Goal: Use online tool/utility: Utilize a website feature to perform a specific function

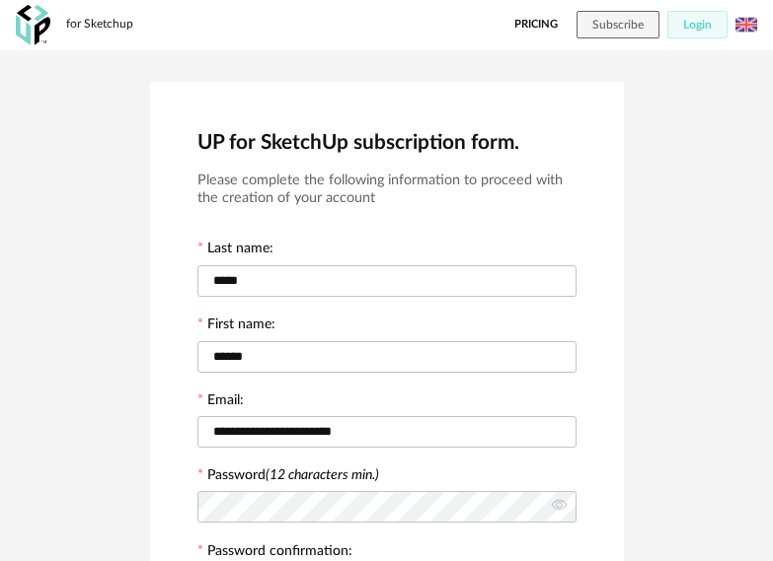
scroll to position [553, 0]
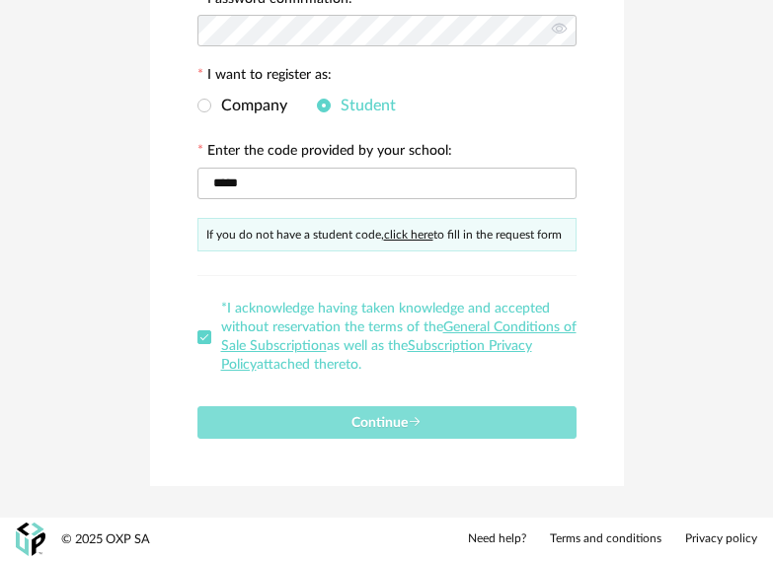
click at [400, 425] on span "Continue" at bounding box center [386, 423] width 70 height 14
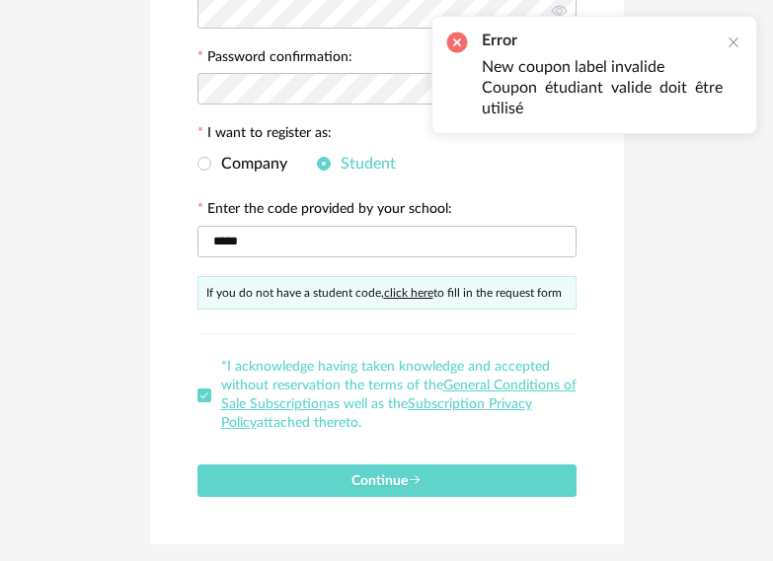
scroll to position [257, 0]
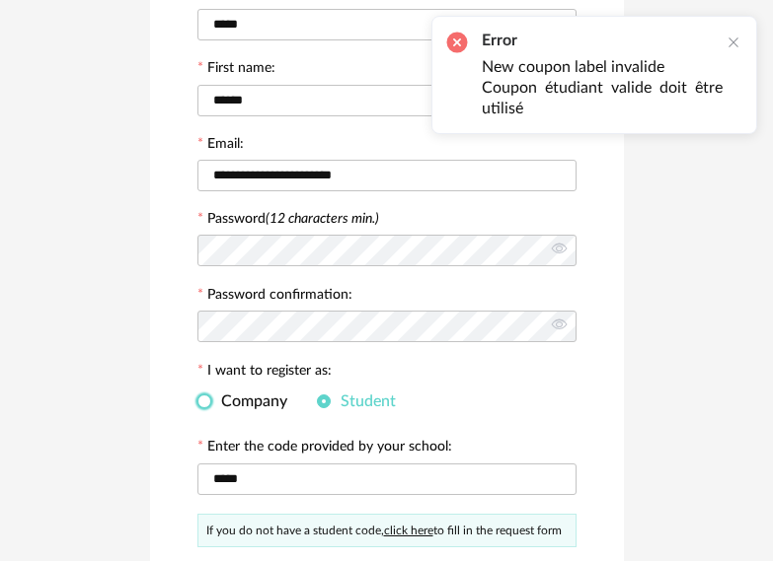
click at [203, 402] on span at bounding box center [204, 402] width 14 height 14
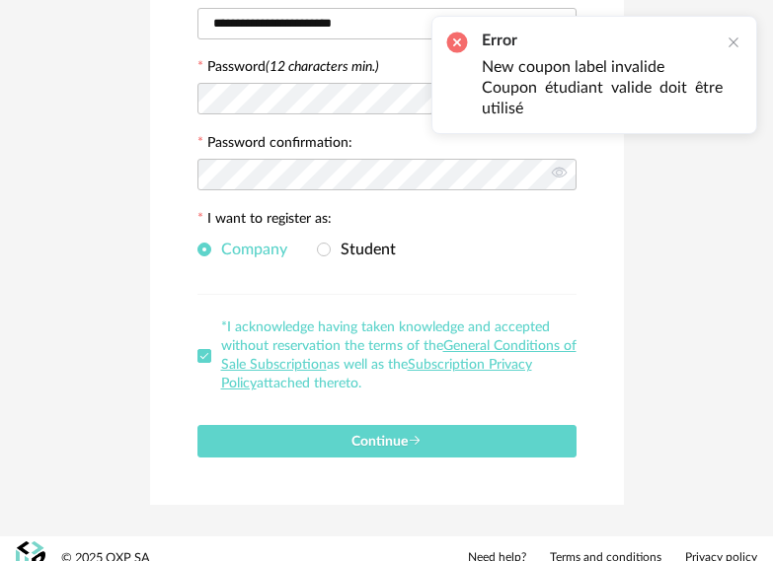
scroll to position [427, 0]
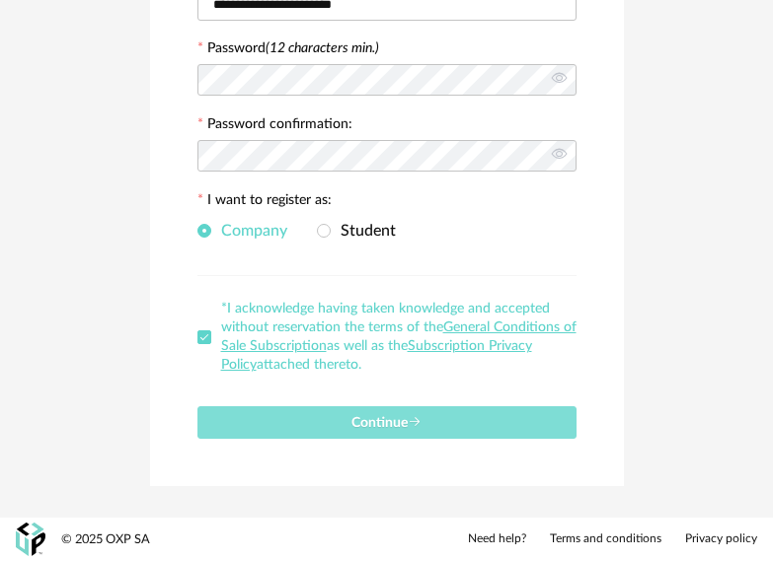
click at [377, 433] on button "Continue" at bounding box center [386, 422] width 379 height 33
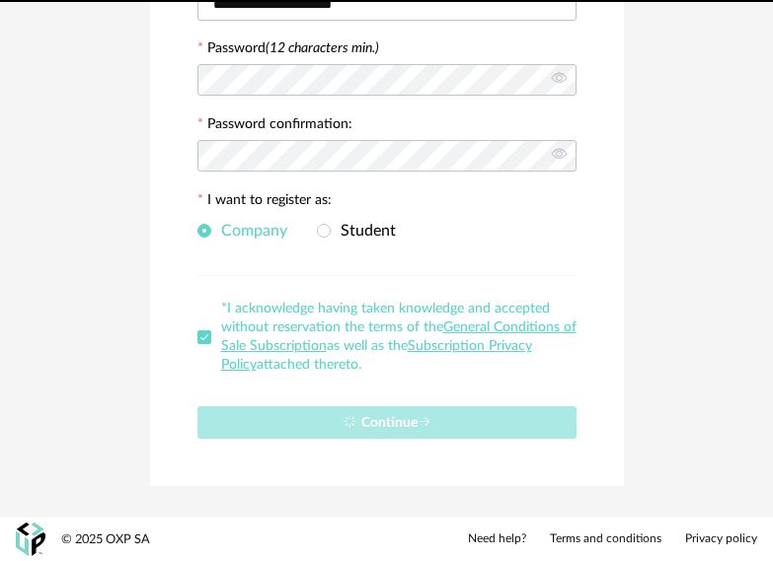
scroll to position [0, 0]
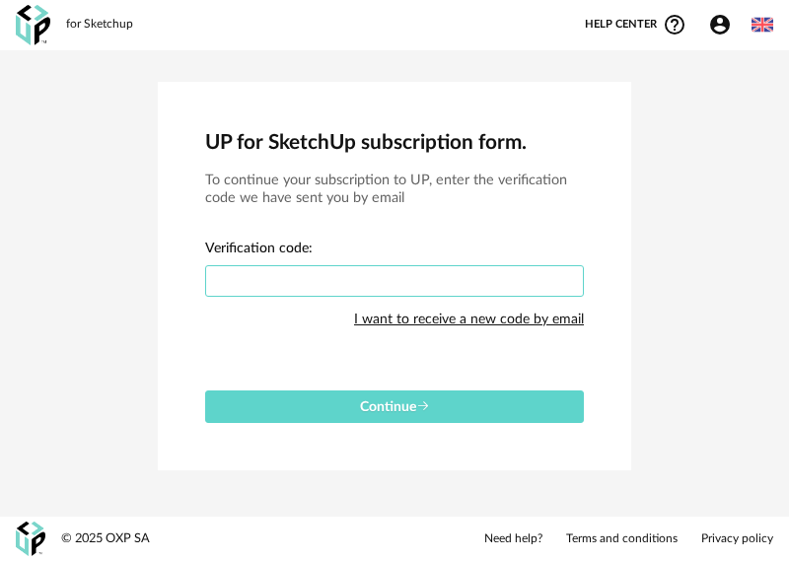
click at [346, 273] on input "text" at bounding box center [394, 281] width 379 height 32
type input "****"
click at [494, 423] on div "UP for SketchUp subscription form. To continue your subscription to UP, enter t…" at bounding box center [395, 276] width 474 height 389
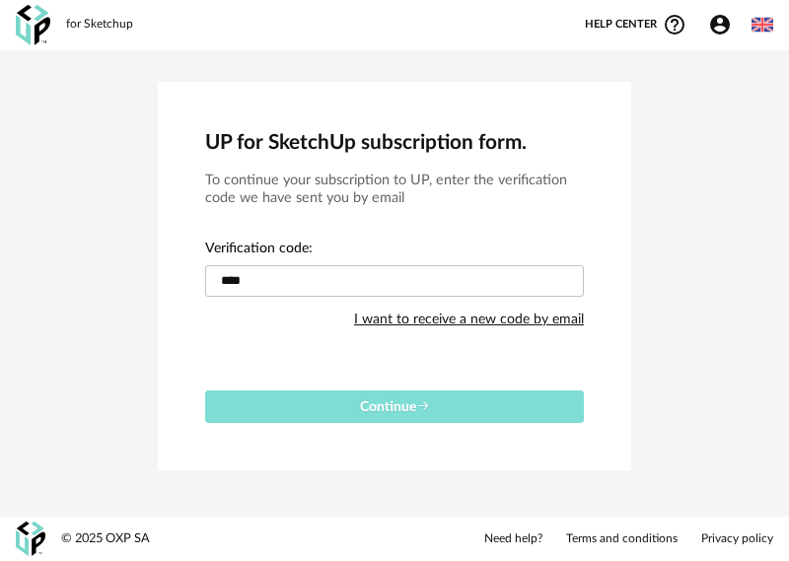
click at [448, 407] on button "Continue" at bounding box center [394, 407] width 379 height 33
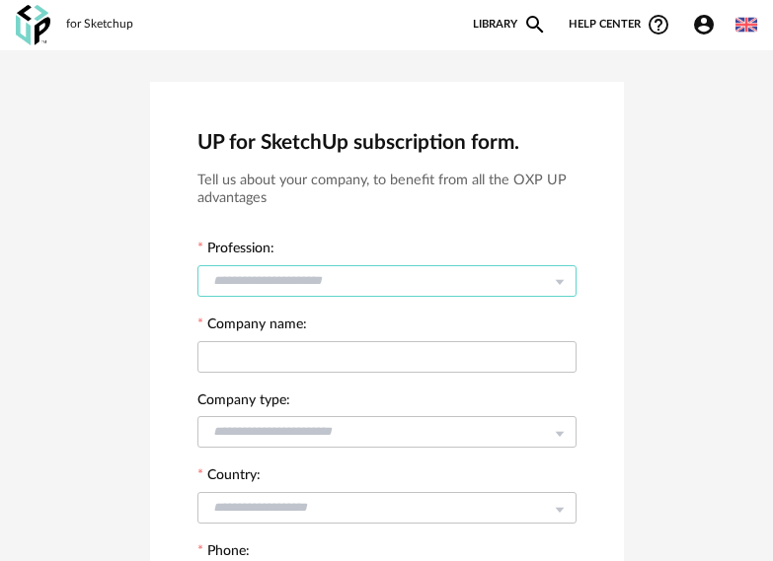
click at [360, 273] on input "text" at bounding box center [386, 281] width 379 height 32
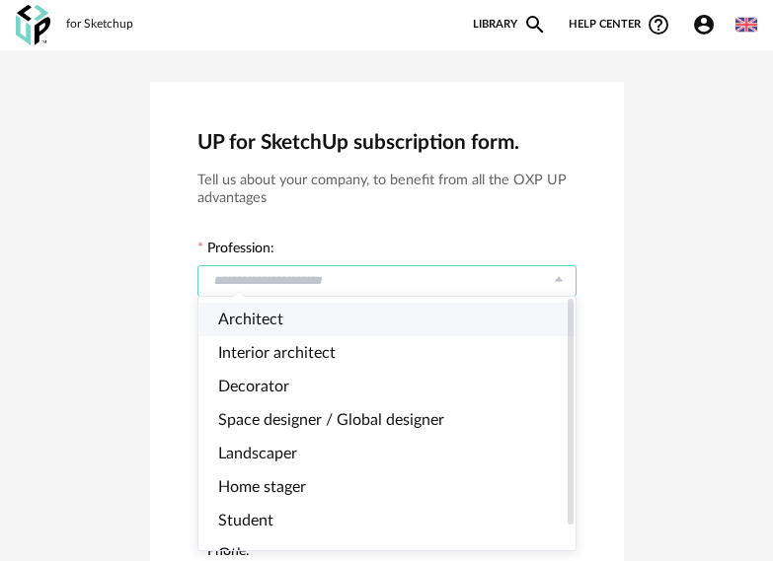
click at [293, 326] on li "Architect" at bounding box center [395, 320] width 394 height 34
type input "*********"
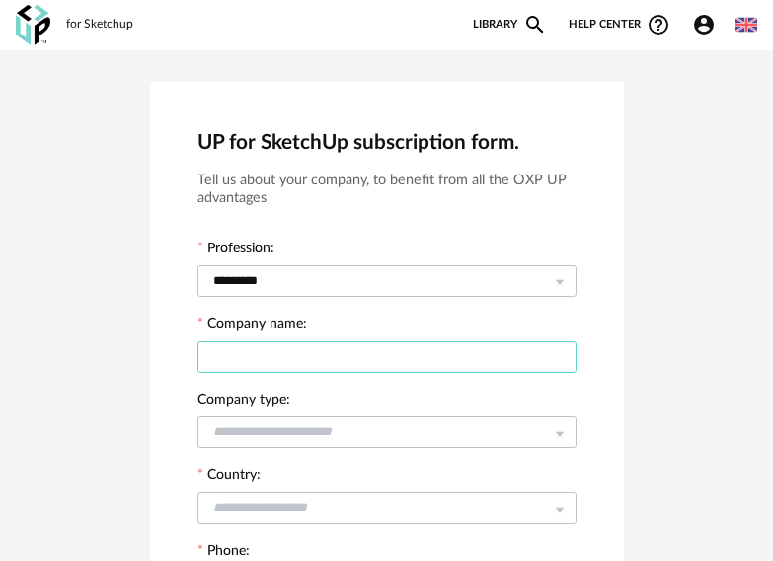
click at [285, 349] on input "text" at bounding box center [386, 357] width 379 height 32
type input "**********"
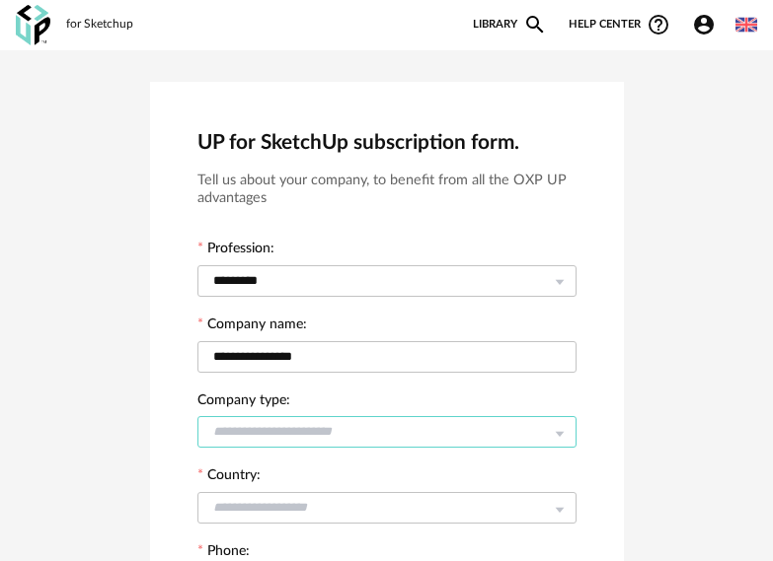
click at [345, 429] on input "text" at bounding box center [386, 432] width 379 height 32
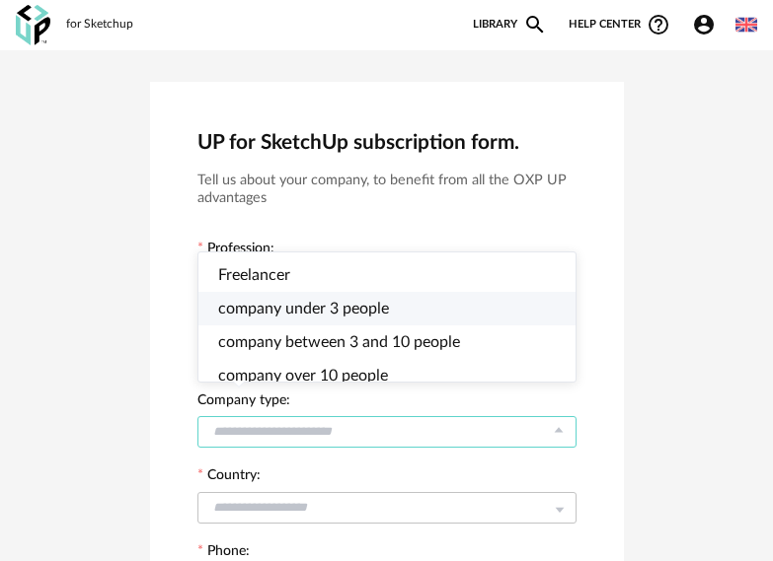
click at [304, 304] on span "company under 3 people" at bounding box center [303, 309] width 171 height 16
type input "**********"
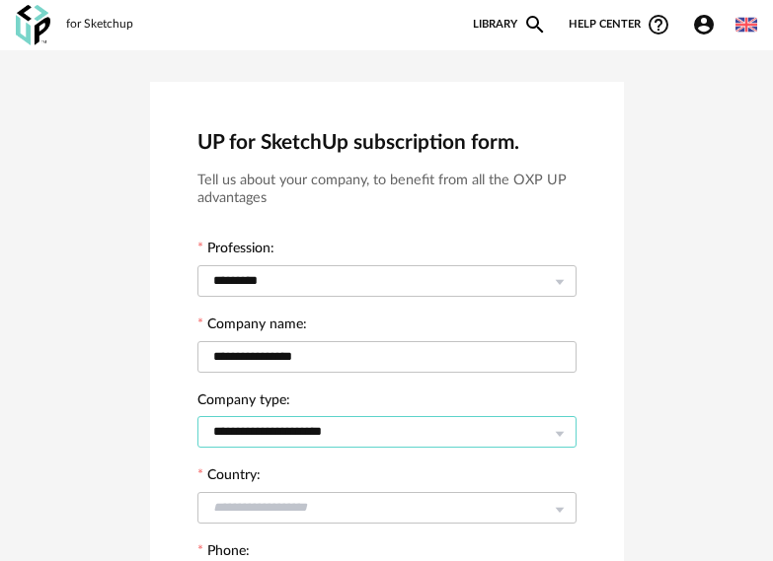
scroll to position [99, 0]
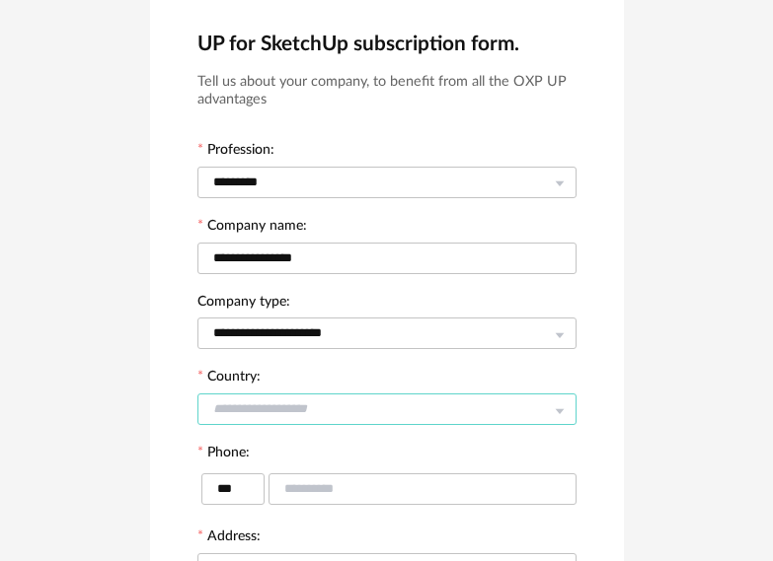
click at [338, 406] on input "text" at bounding box center [386, 410] width 379 height 32
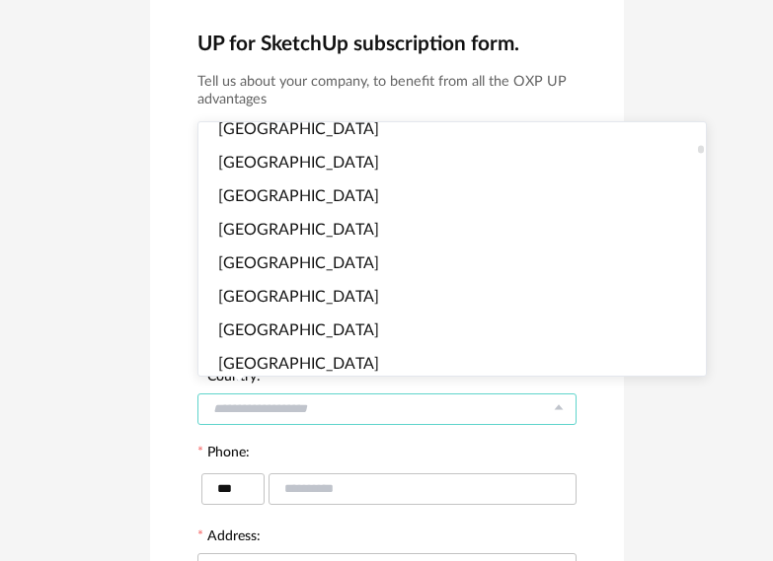
scroll to position [691, 0]
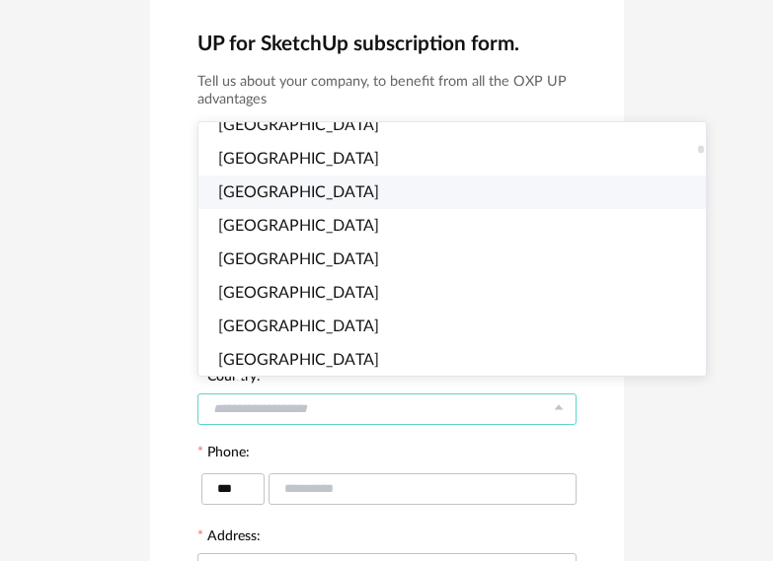
click at [313, 195] on li "[GEOGRAPHIC_DATA]" at bounding box center [460, 193] width 524 height 34
type input "**********"
type input "****"
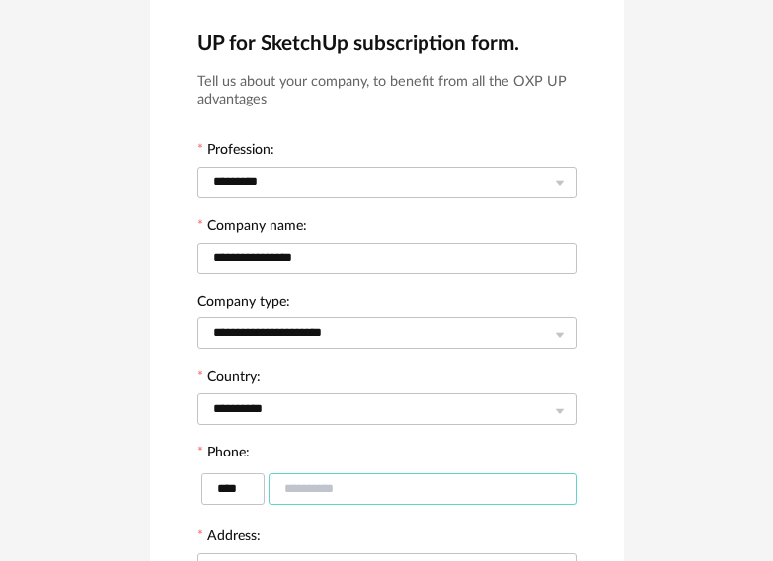
click at [332, 488] on input "text" at bounding box center [422, 490] width 308 height 32
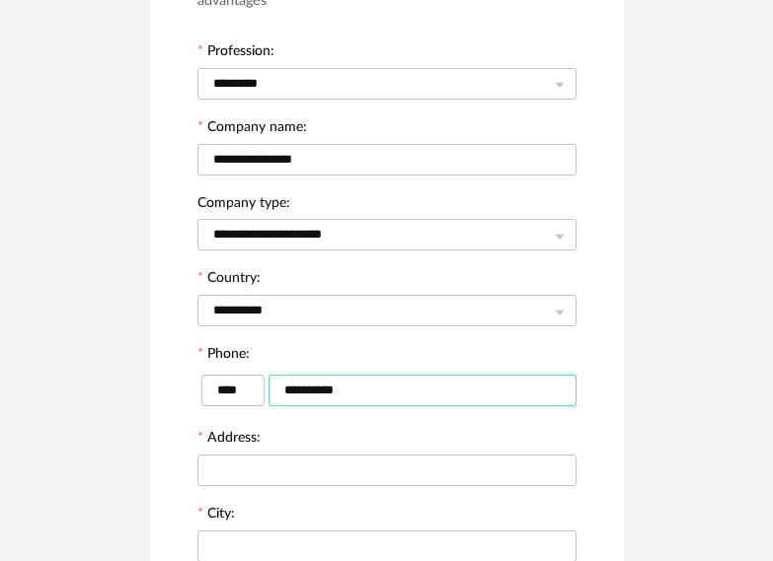
type input "**********"
click at [288, 472] on input "text" at bounding box center [386, 471] width 379 height 32
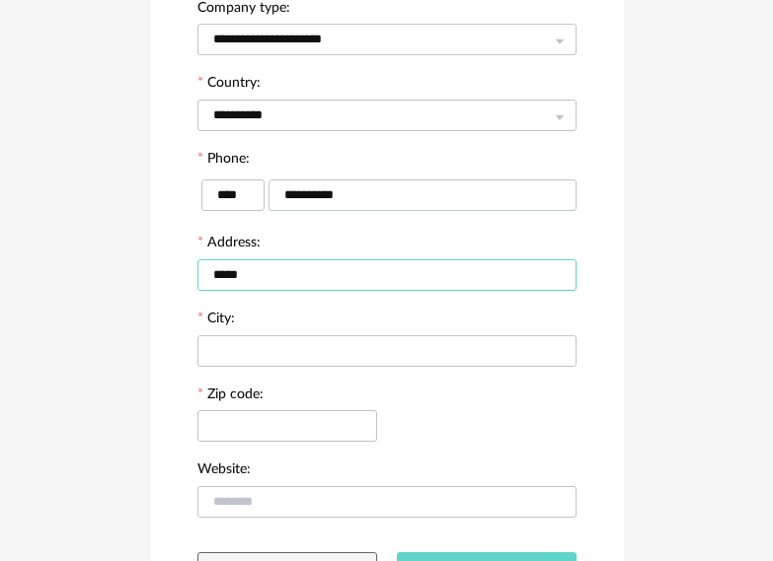
scroll to position [395, 0]
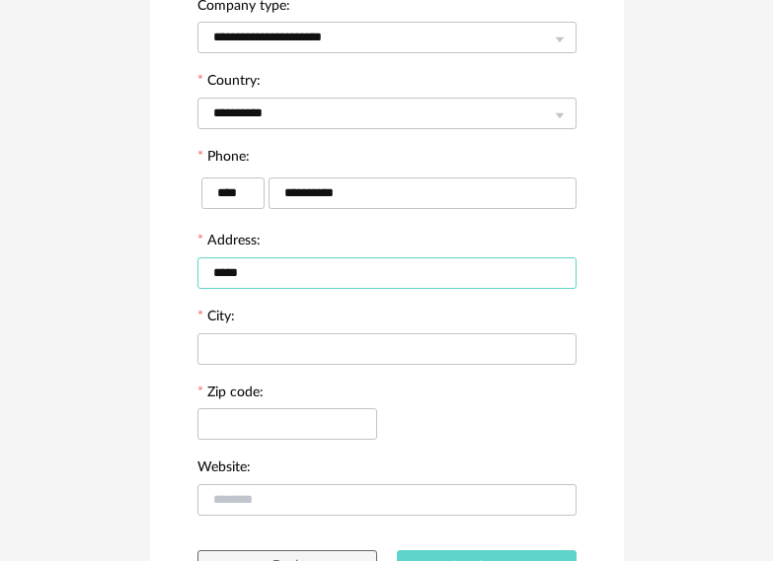
type input "*****"
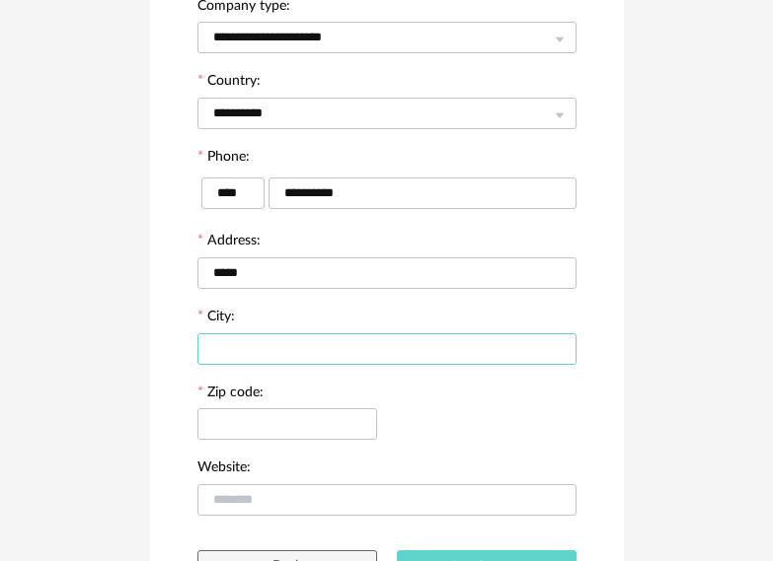
click at [279, 347] on input "text" at bounding box center [386, 349] width 379 height 32
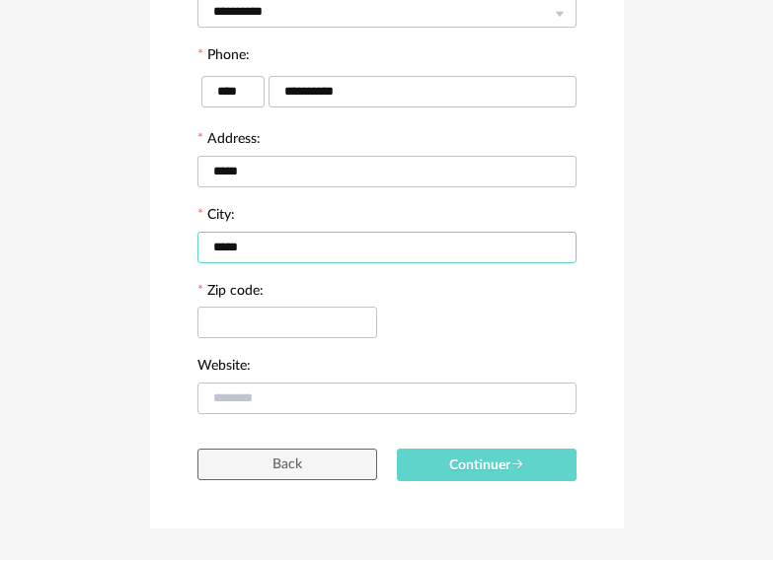
scroll to position [540, 0]
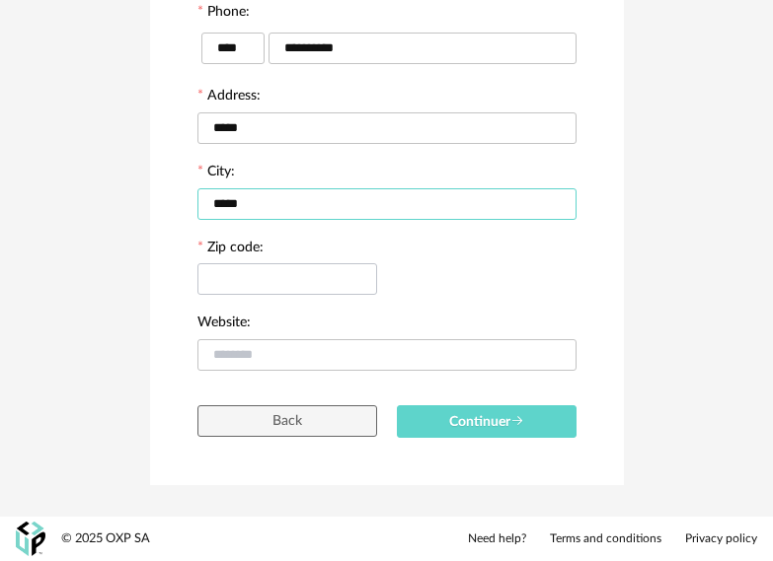
type input "*****"
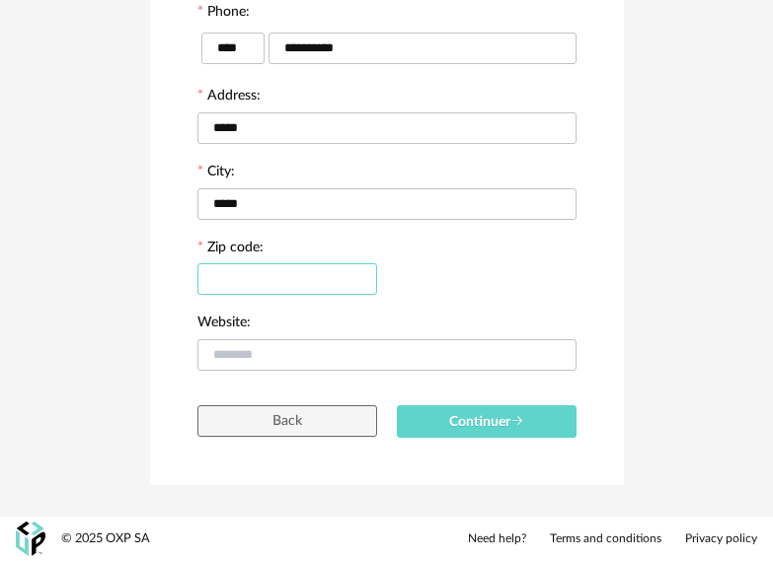
click at [260, 276] on input "text" at bounding box center [287, 279] width 180 height 32
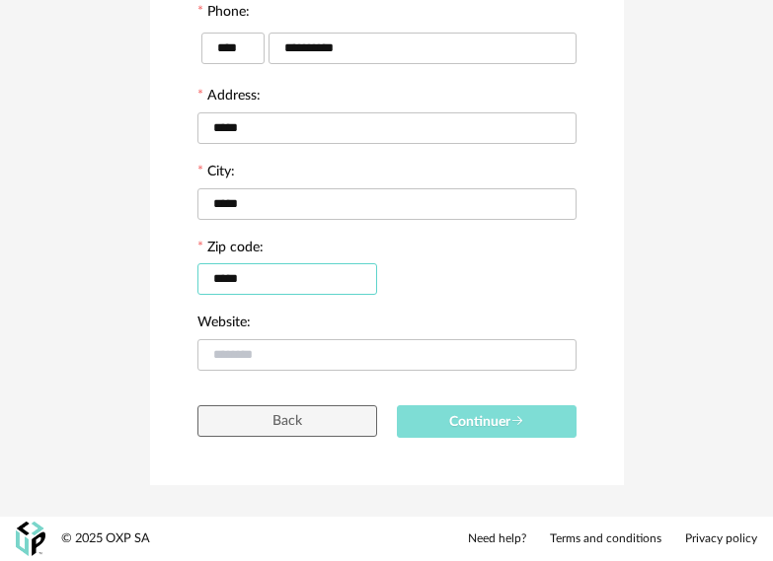
type input "*****"
click at [469, 419] on span "Continuer" at bounding box center [486, 422] width 75 height 14
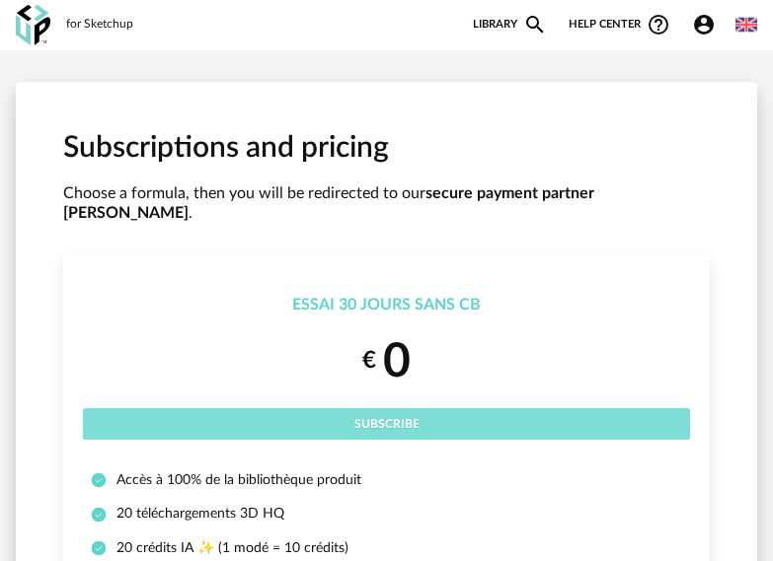
scroll to position [99, 0]
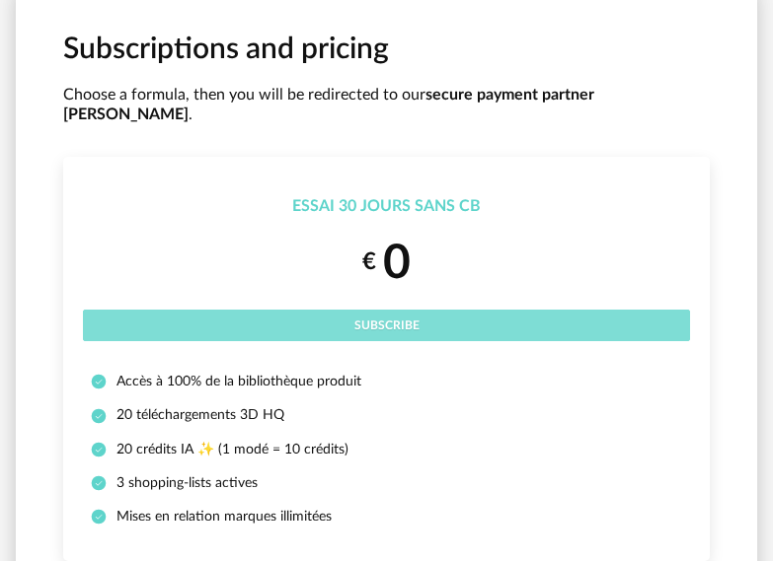
click at [456, 310] on button "Subscribe" at bounding box center [386, 326] width 607 height 32
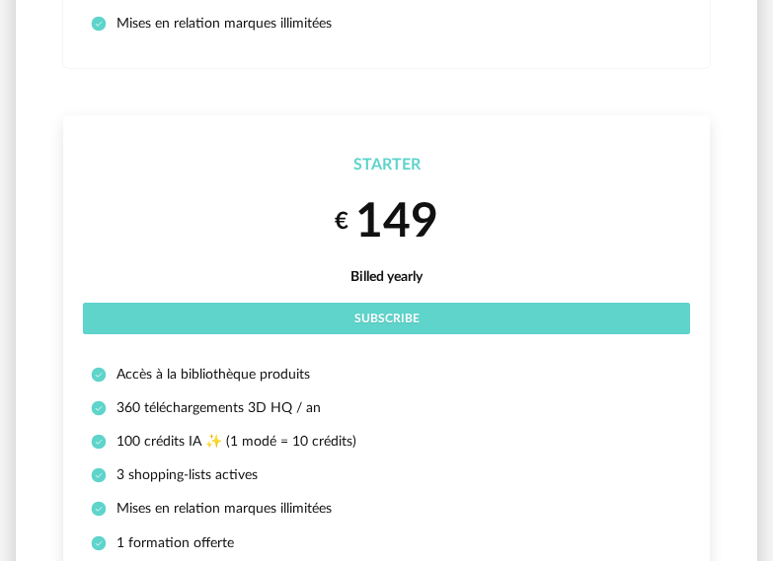
scroll to position [464, 0]
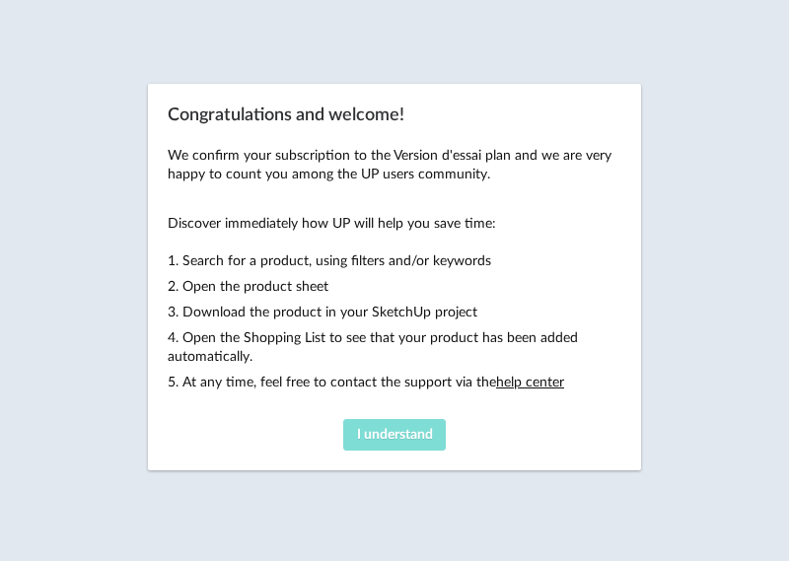
click at [415, 431] on span "I understand" at bounding box center [395, 435] width 76 height 14
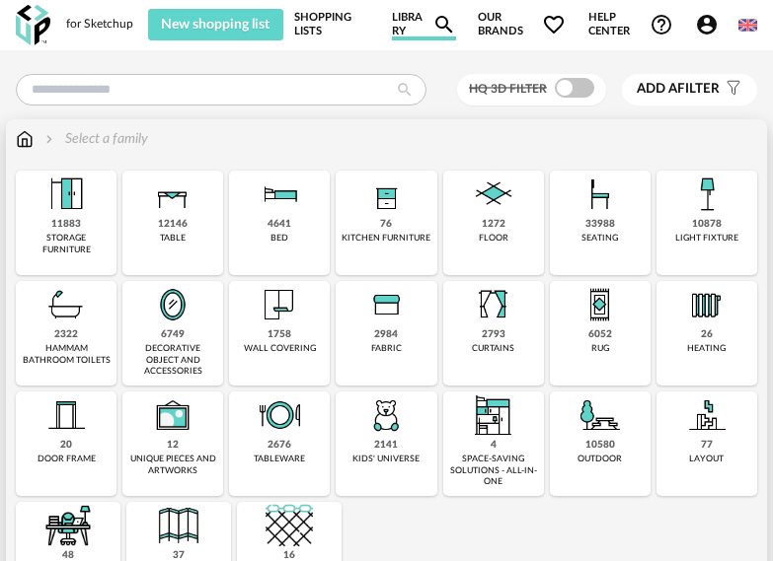
click at [491, 307] on img at bounding box center [493, 304] width 47 height 47
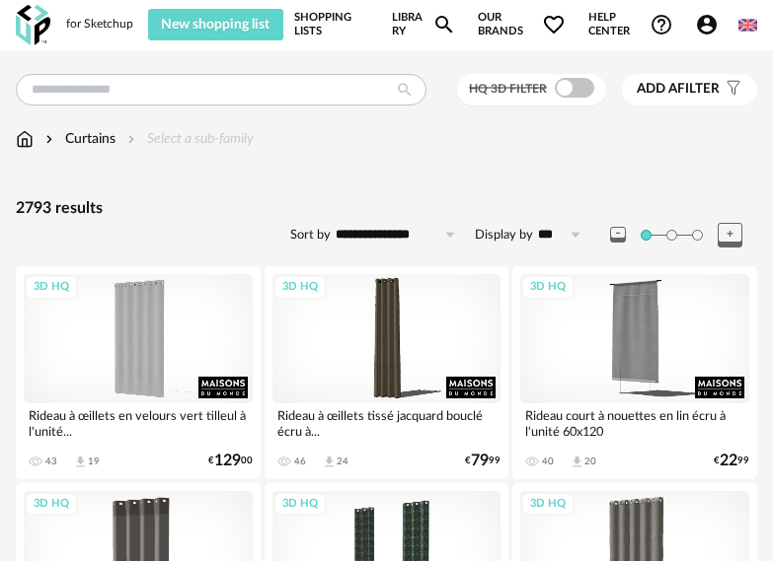
click at [402, 24] on link "Library Magnify icon" at bounding box center [424, 25] width 64 height 32
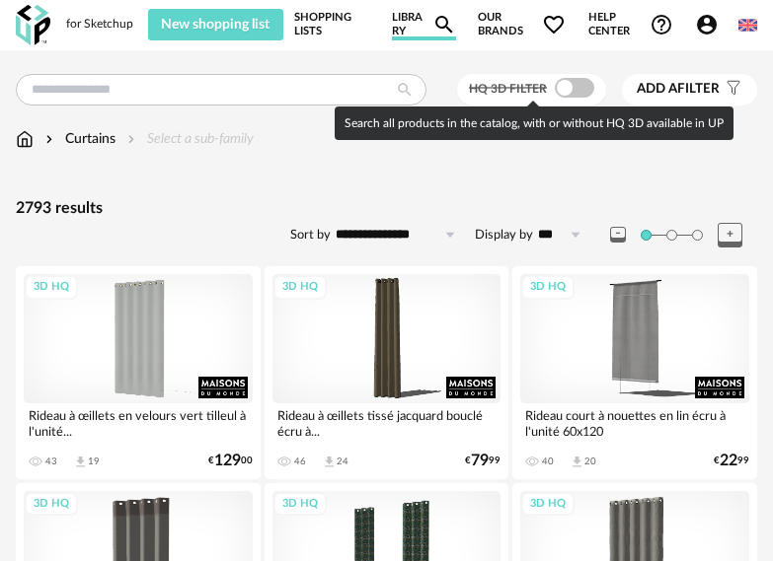
click at [560, 88] on span at bounding box center [573, 88] width 39 height 20
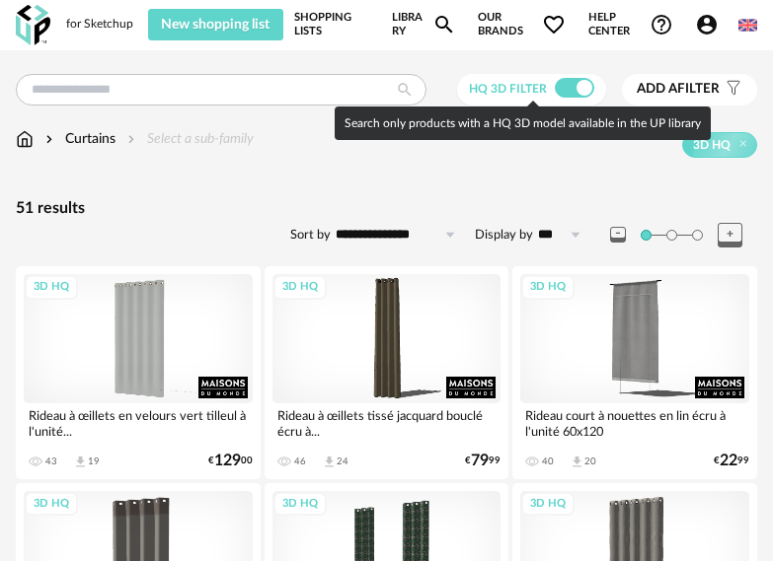
click at [571, 85] on span at bounding box center [573, 88] width 39 height 20
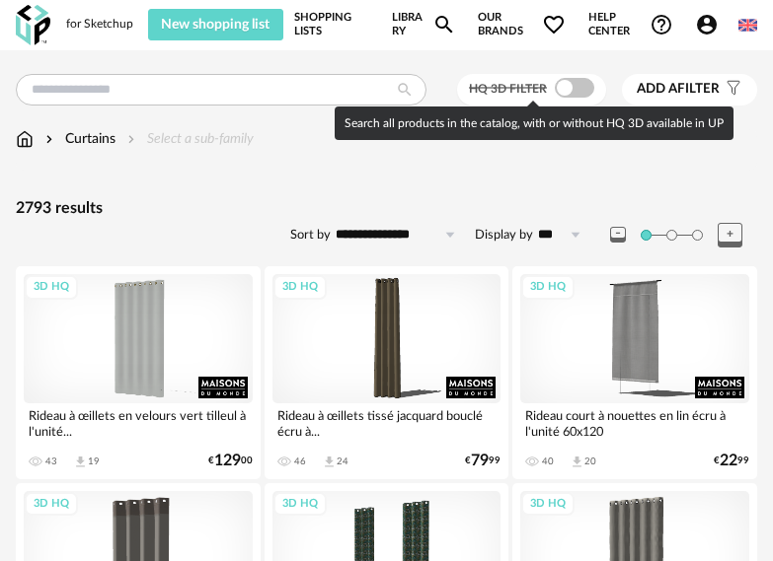
click at [571, 85] on span at bounding box center [573, 88] width 39 height 20
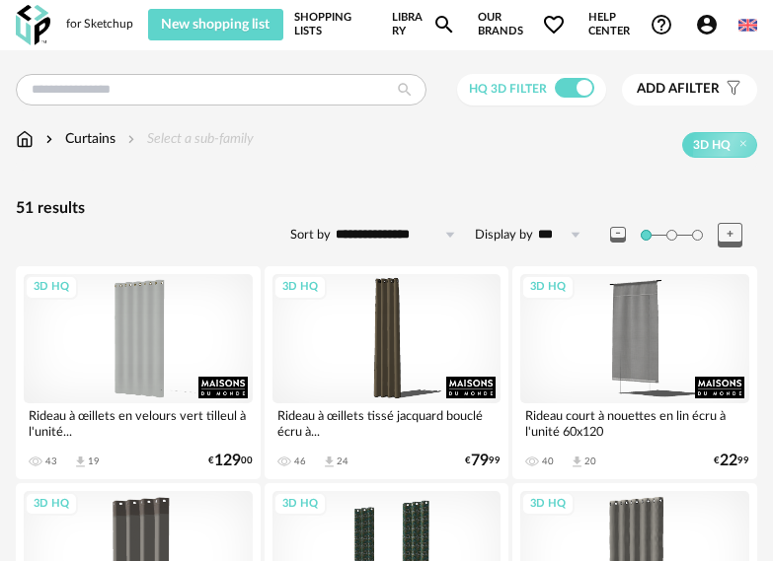
click at [106, 29] on div "for Sketchup" at bounding box center [99, 25] width 67 height 16
click at [307, 19] on link "Shopping Lists" at bounding box center [332, 25] width 76 height 32
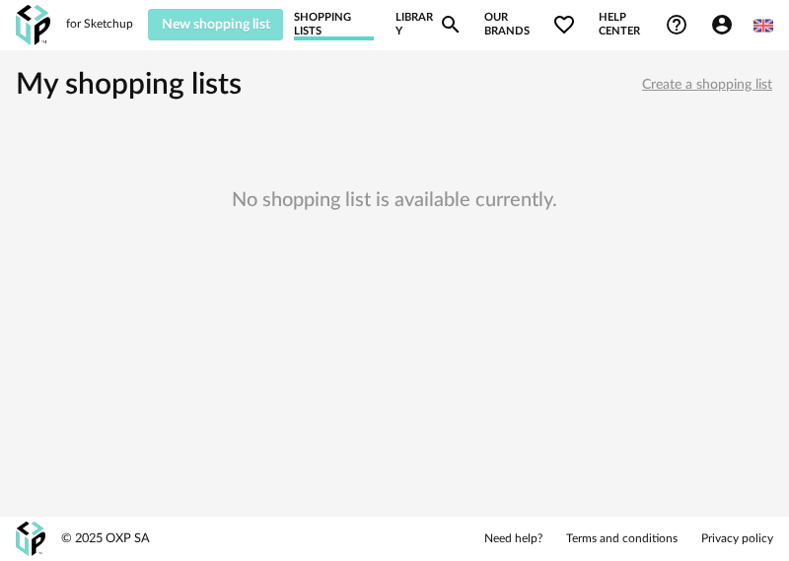
click at [196, 24] on span "New shopping list" at bounding box center [216, 25] width 109 height 14
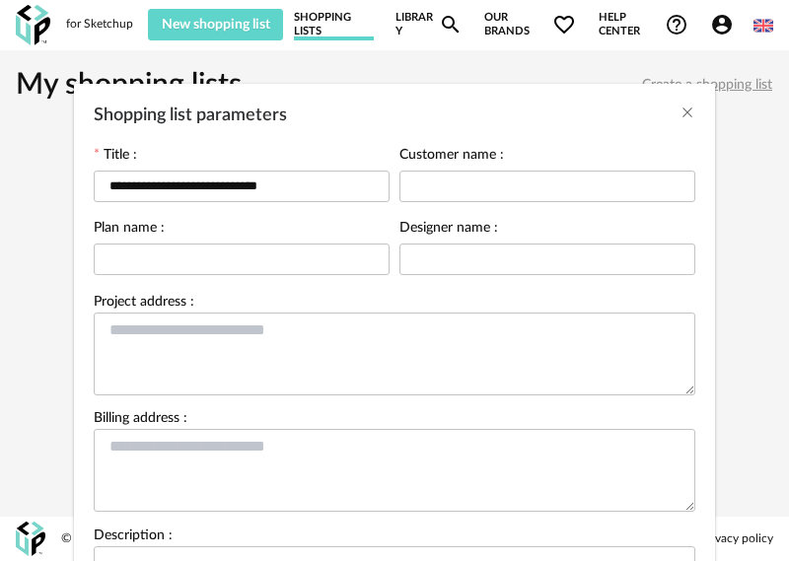
click at [89, 25] on div "**********" at bounding box center [394, 280] width 789 height 561
click at [421, 23] on div "**********" at bounding box center [394, 280] width 789 height 561
click at [680, 111] on icon "Close" at bounding box center [688, 113] width 16 height 16
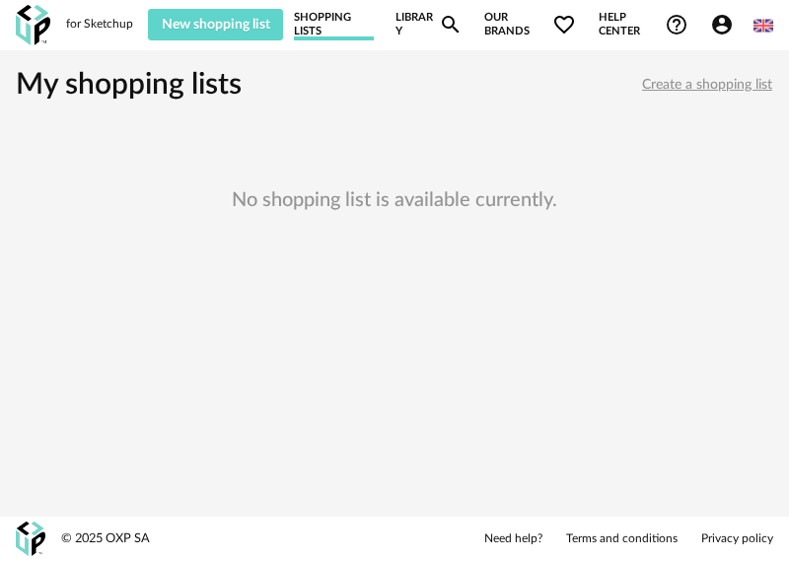
click at [332, 23] on link "Shopping Lists" at bounding box center [334, 25] width 80 height 32
click at [70, 25] on div "for Sketchup" at bounding box center [99, 25] width 67 height 16
click at [35, 20] on img at bounding box center [33, 25] width 35 height 40
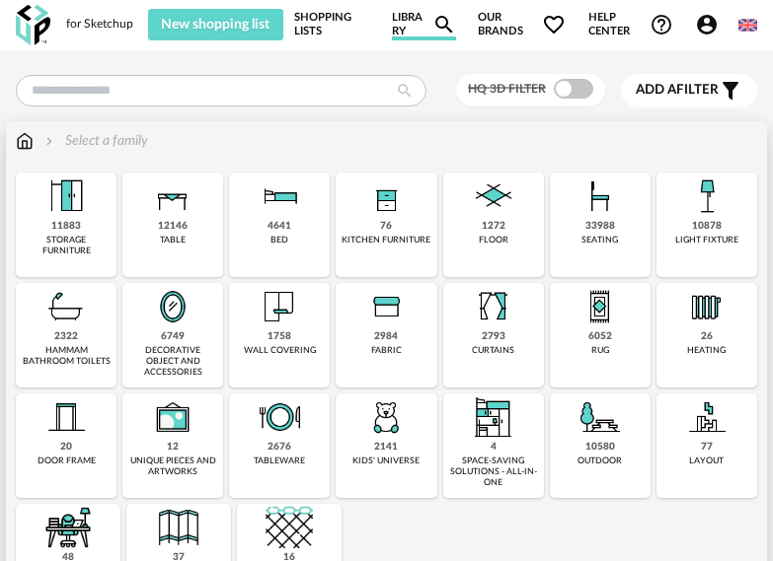
click at [594, 218] on img at bounding box center [599, 196] width 47 height 47
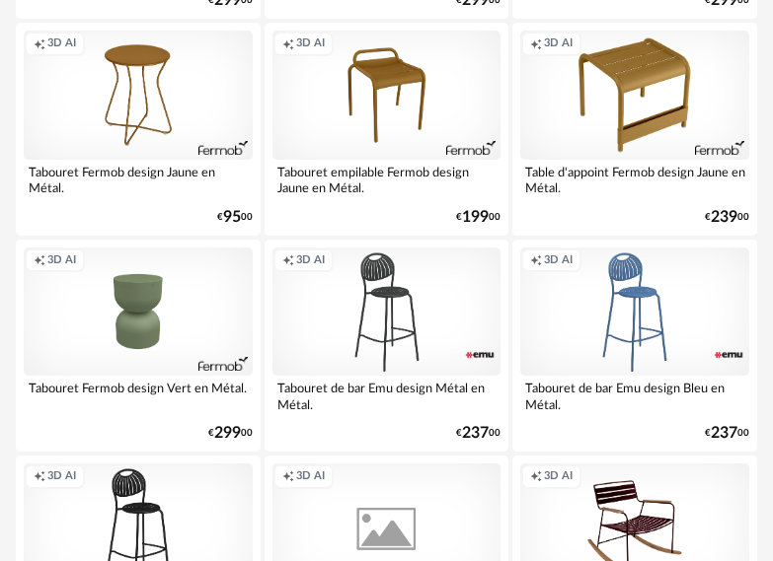
scroll to position [1776, 0]
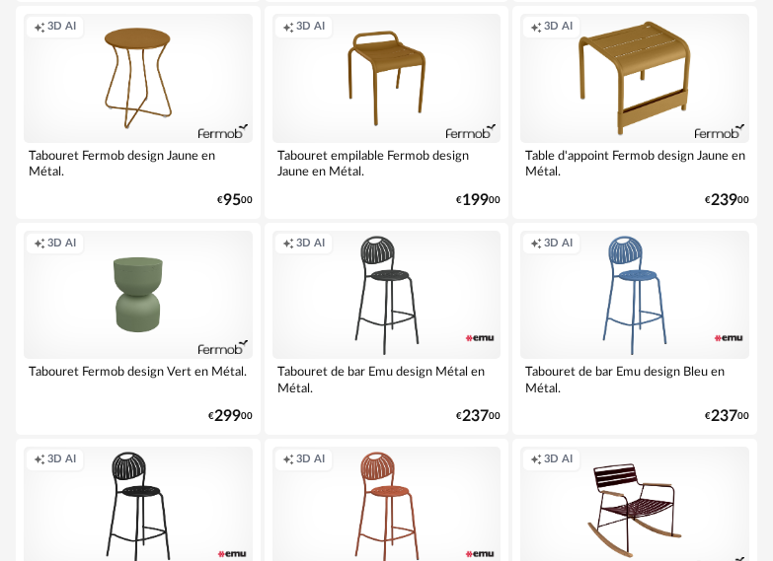
click at [629, 267] on div "Creation icon 3D AI" at bounding box center [634, 295] width 229 height 128
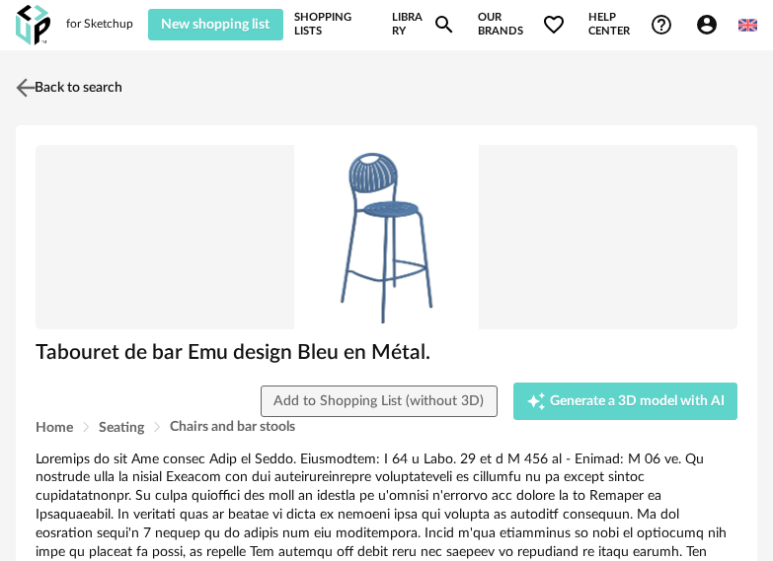
click at [19, 89] on img at bounding box center [26, 87] width 29 height 29
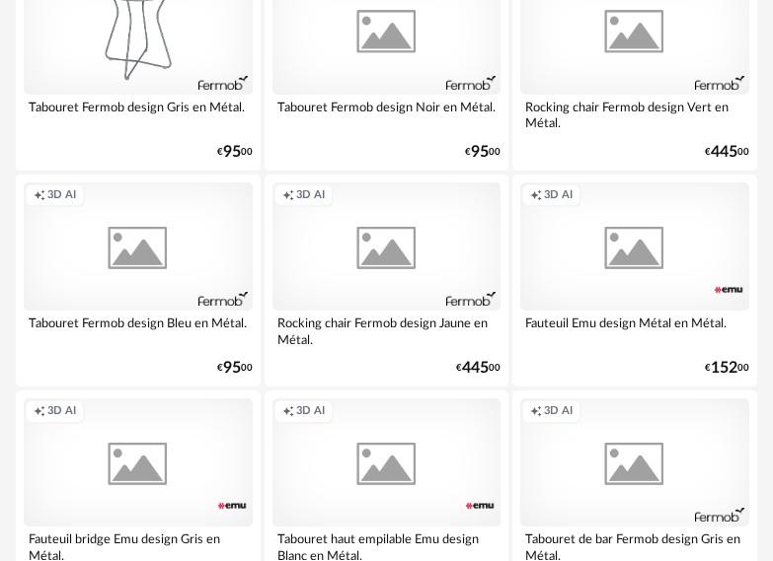
scroll to position [3157, 0]
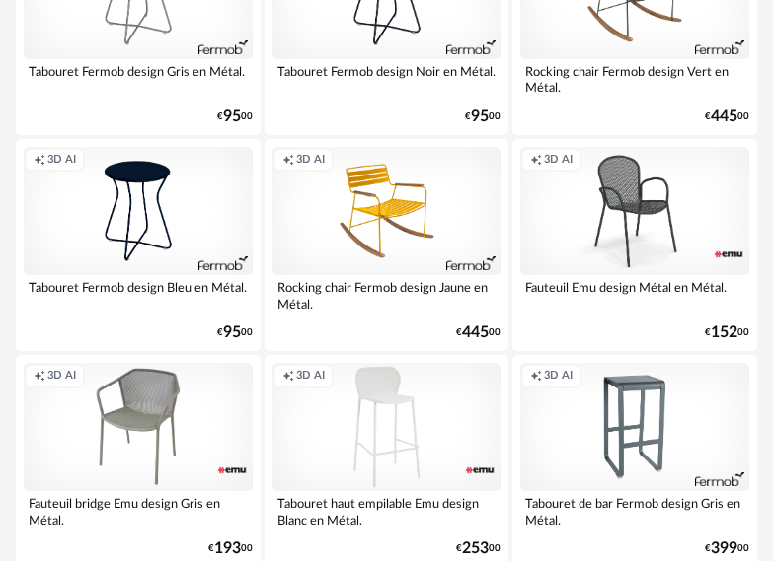
click at [389, 202] on div "Creation icon 3D AI" at bounding box center [386, 211] width 229 height 128
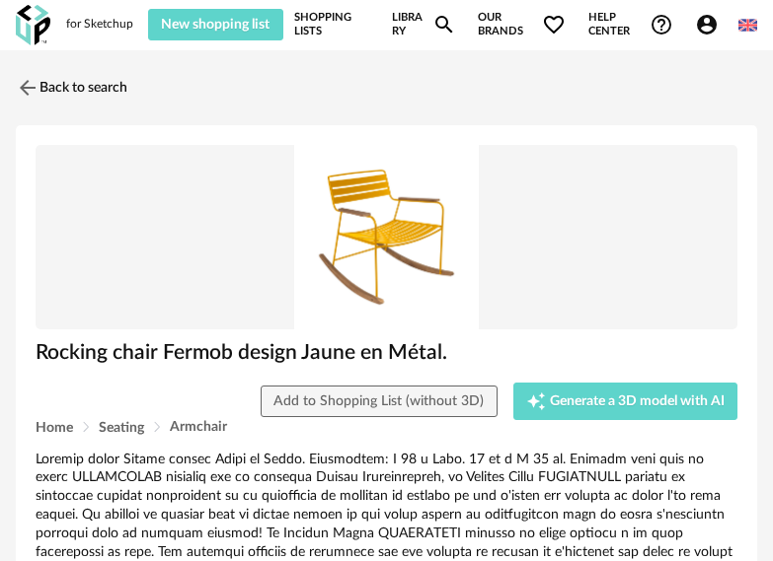
click at [741, 20] on img at bounding box center [747, 25] width 19 height 19
click at [742, 21] on img at bounding box center [747, 25] width 19 height 19
click at [703, 22] on icon "Account Circle icon" at bounding box center [707, 25] width 20 height 20
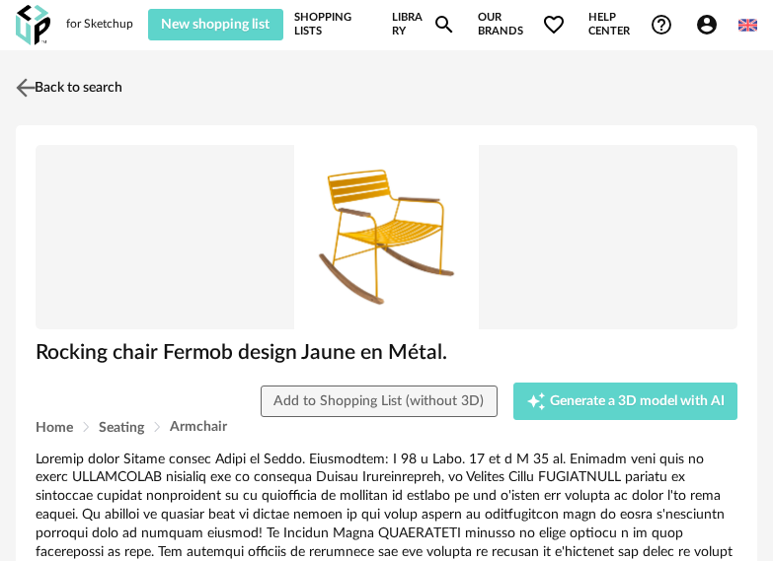
click at [23, 90] on img at bounding box center [26, 87] width 29 height 29
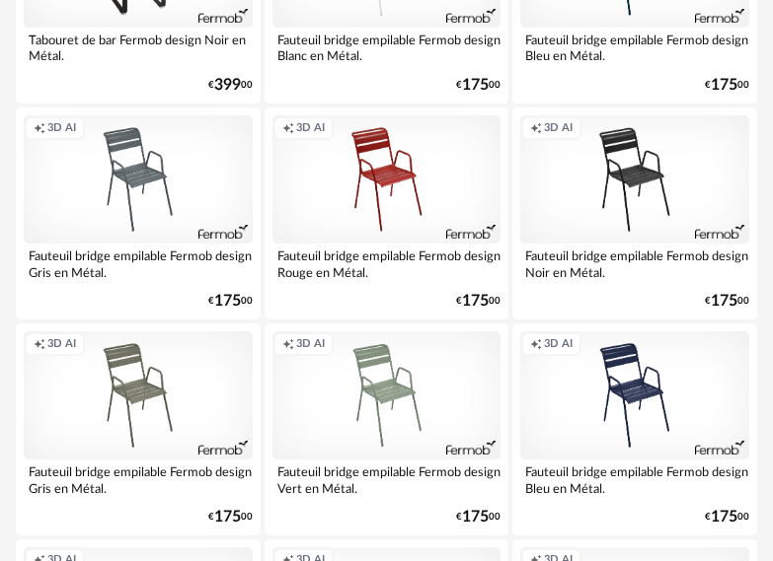
scroll to position [4243, 0]
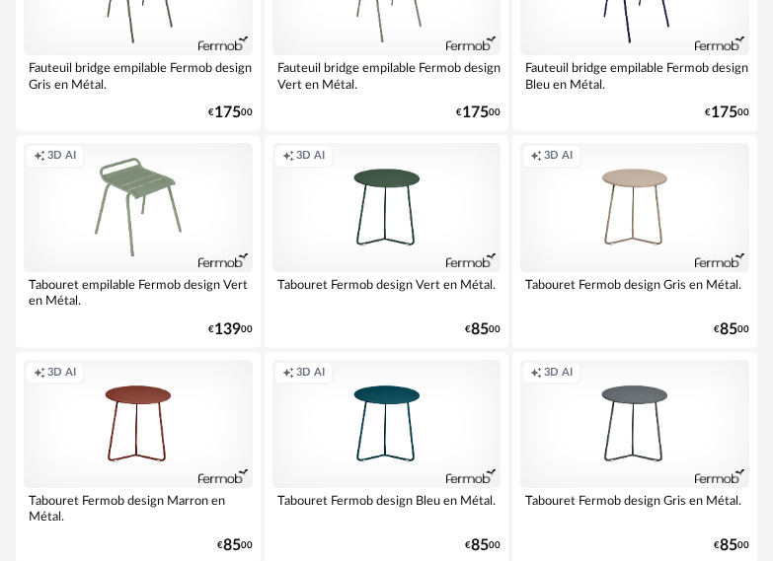
click at [147, 166] on div "Creation icon 3D AI" at bounding box center [138, 207] width 229 height 128
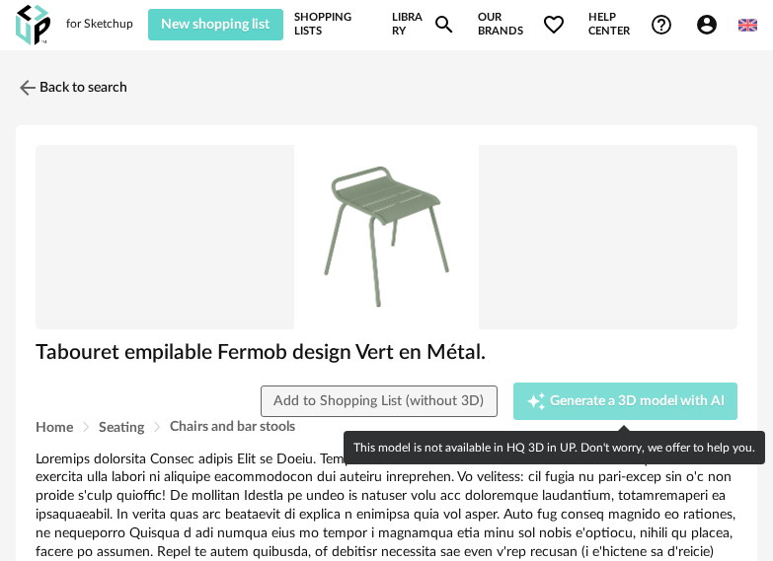
click at [638, 402] on span "Generate a 3D model with AI" at bounding box center [637, 402] width 175 height 14
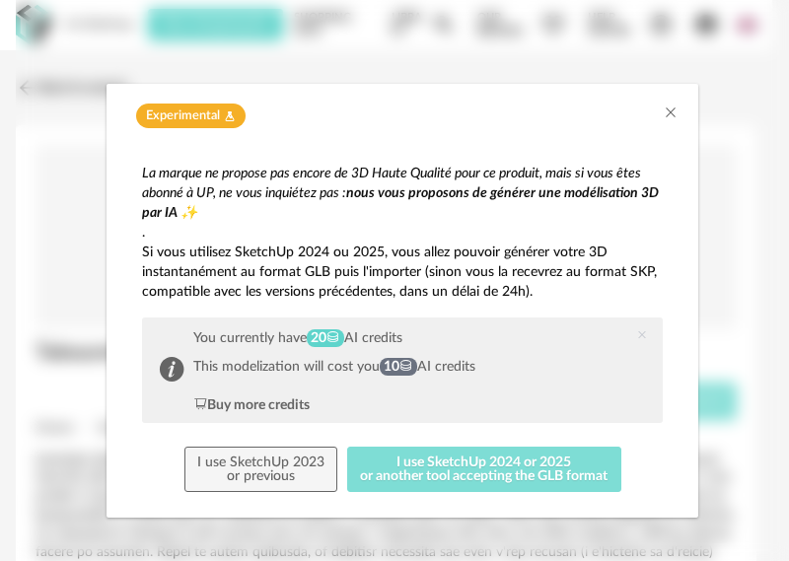
scroll to position [6, 0]
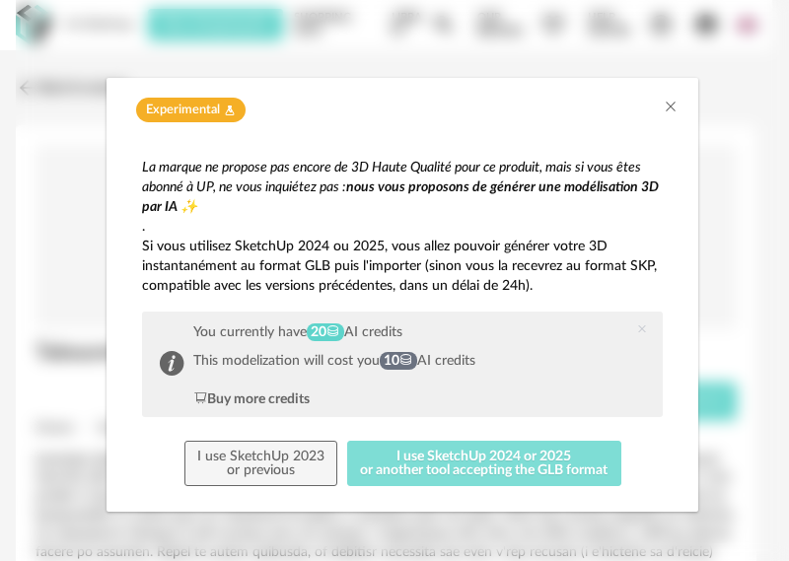
click at [507, 470] on button "I use SketchUp 2024 or 2025 or another tool accepting the GLB format" at bounding box center [484, 463] width 274 height 45
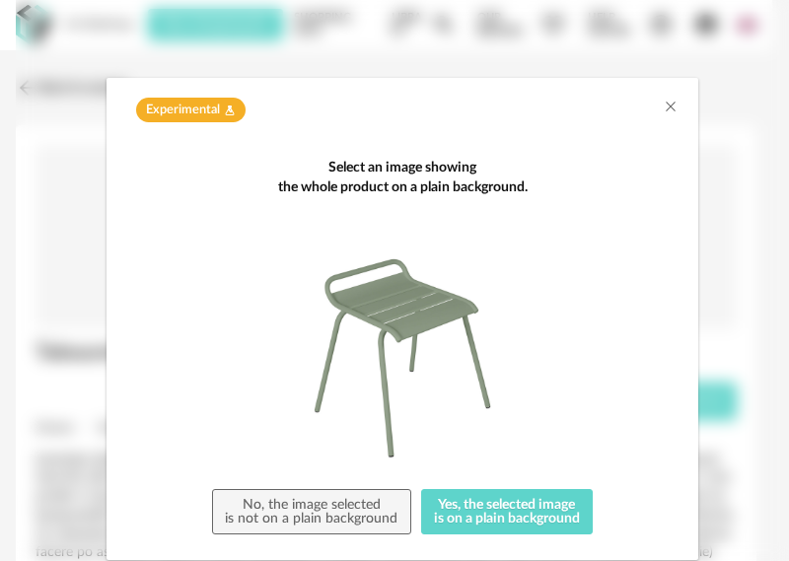
scroll to position [54, 0]
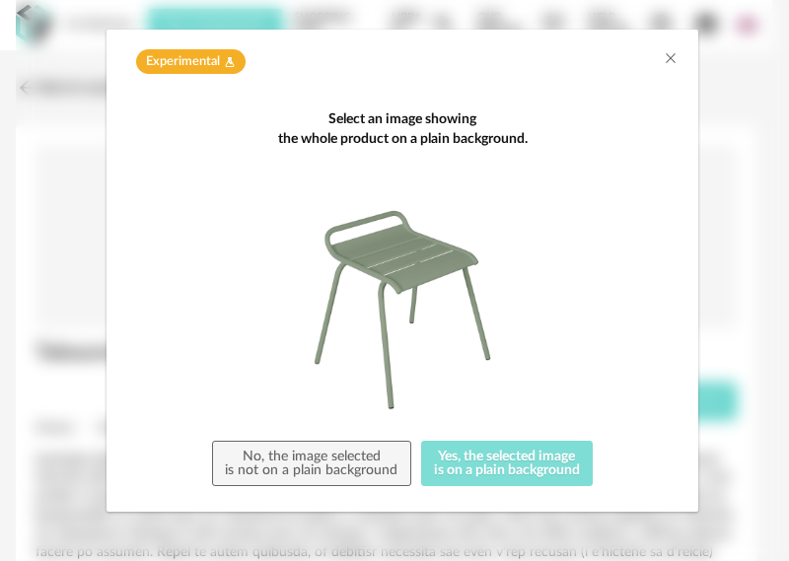
click at [555, 466] on button "Yes, the selected image is on a plain background" at bounding box center [507, 463] width 173 height 45
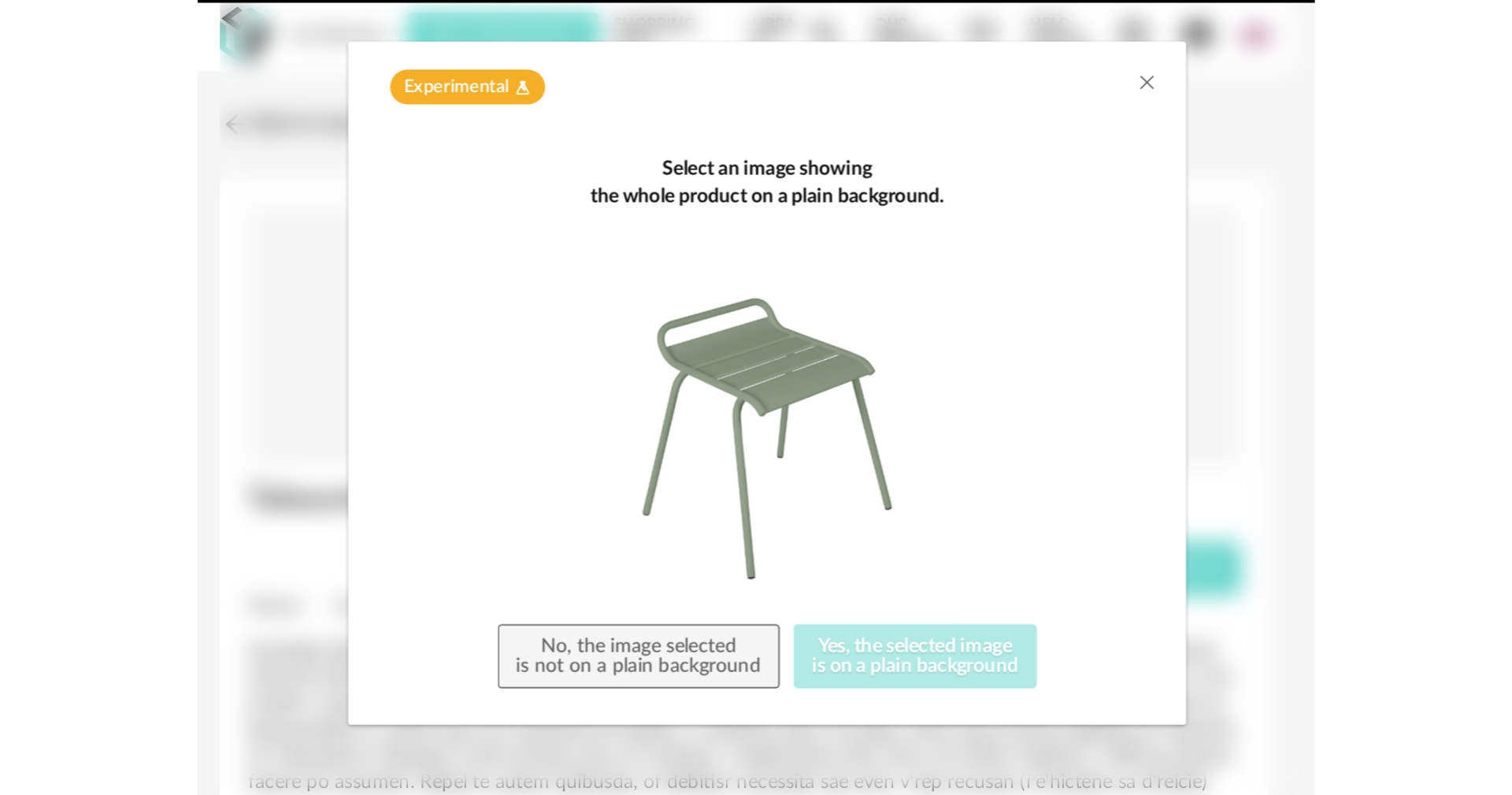
scroll to position [0, 0]
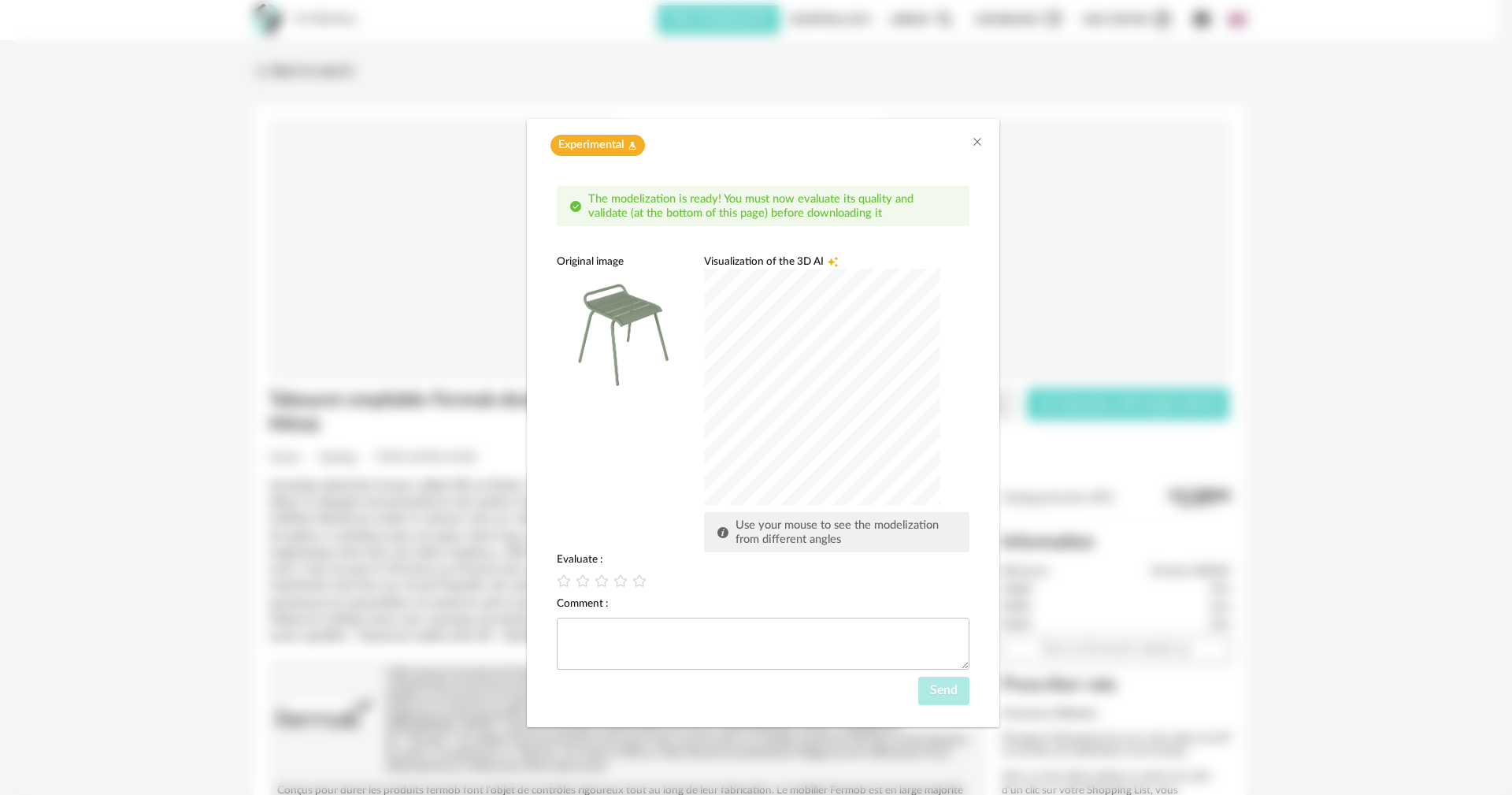
click at [629, 262] on span "Visualization of the 3D AI" at bounding box center [764, 262] width 120 height 14
click at [627, 366] on img "dialog" at bounding box center [623, 334] width 133 height 133
click at [615, 147] on span "Experimental" at bounding box center [592, 145] width 65 height 15
click at [629, 148] on icon "Flask icon" at bounding box center [632, 146] width 10 height 10
click at [584, 260] on div "Original image" at bounding box center [623, 262] width 133 height 14
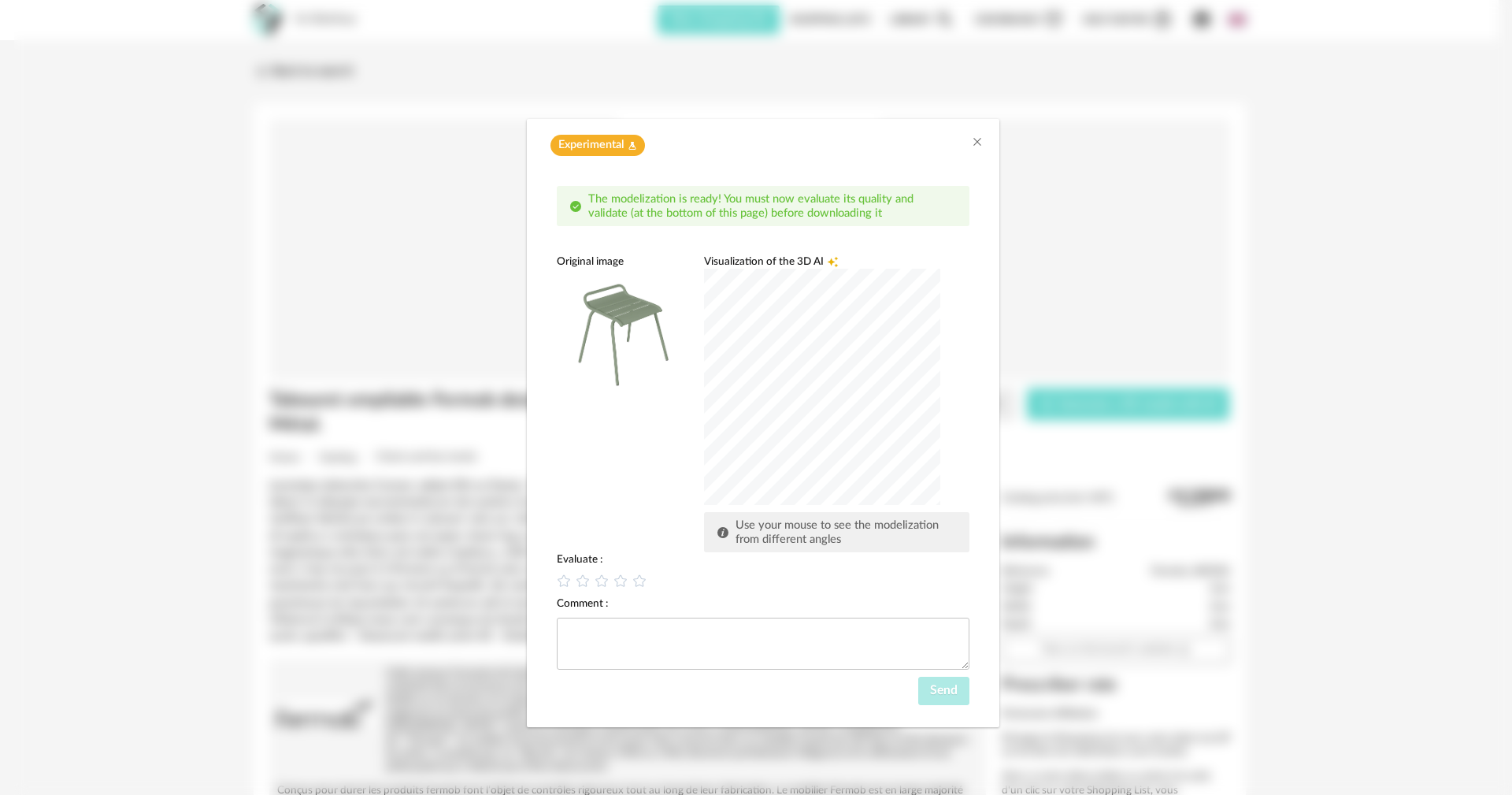
click at [612, 259] on div "Original image" at bounding box center [623, 262] width 133 height 14
click at [588, 259] on div "Original image" at bounding box center [623, 262] width 133 height 14
click at [629, 447] on span "Use your mouse to see the modelization from different angles" at bounding box center [837, 532] width 204 height 26
click at [560, 447] on icon "dialog" at bounding box center [564, 580] width 17 height 17
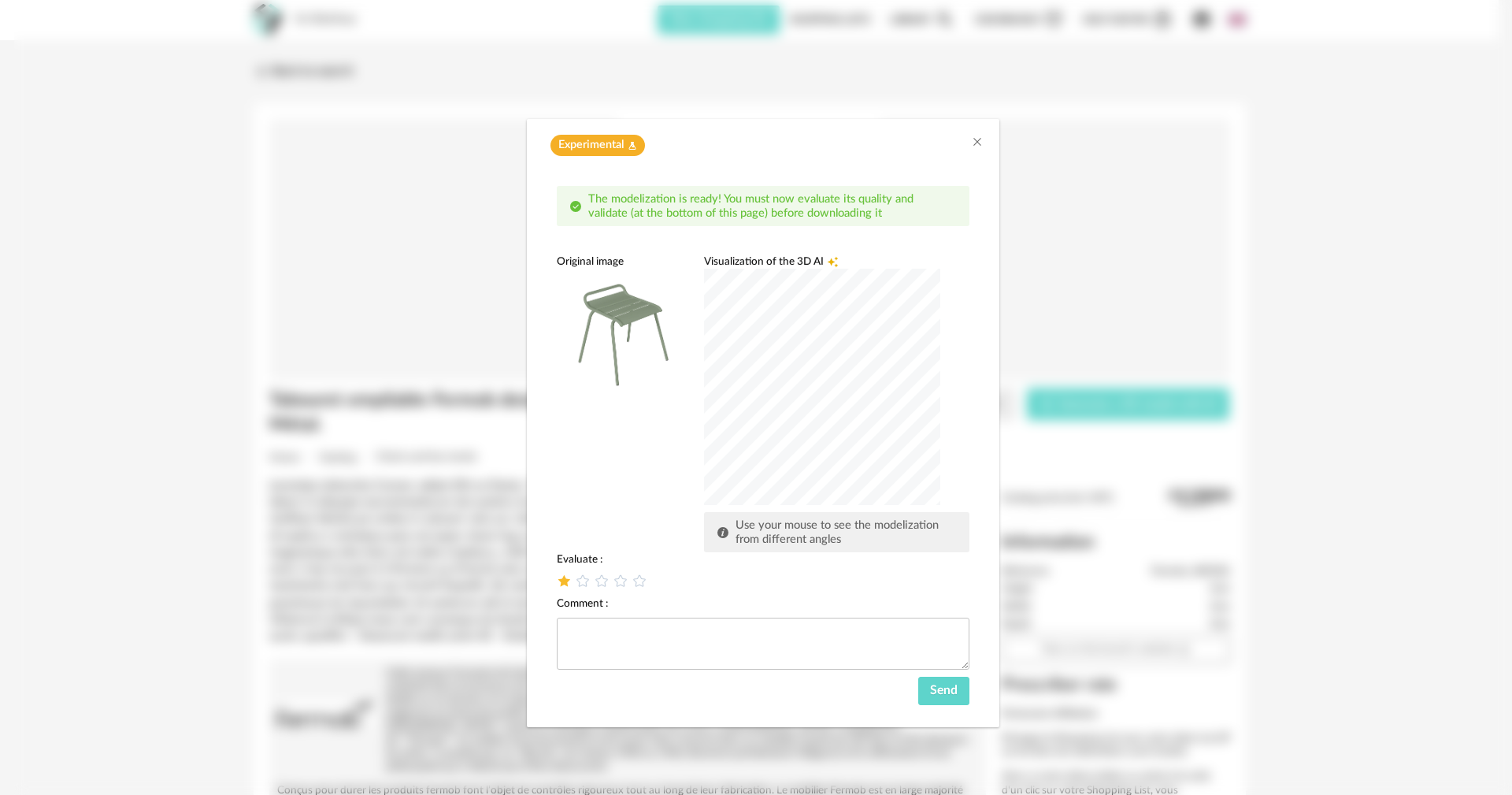
click at [567, 447] on icon "dialog" at bounding box center [564, 580] width 17 height 17
click at [629, 144] on icon "Close" at bounding box center [978, 142] width 13 height 13
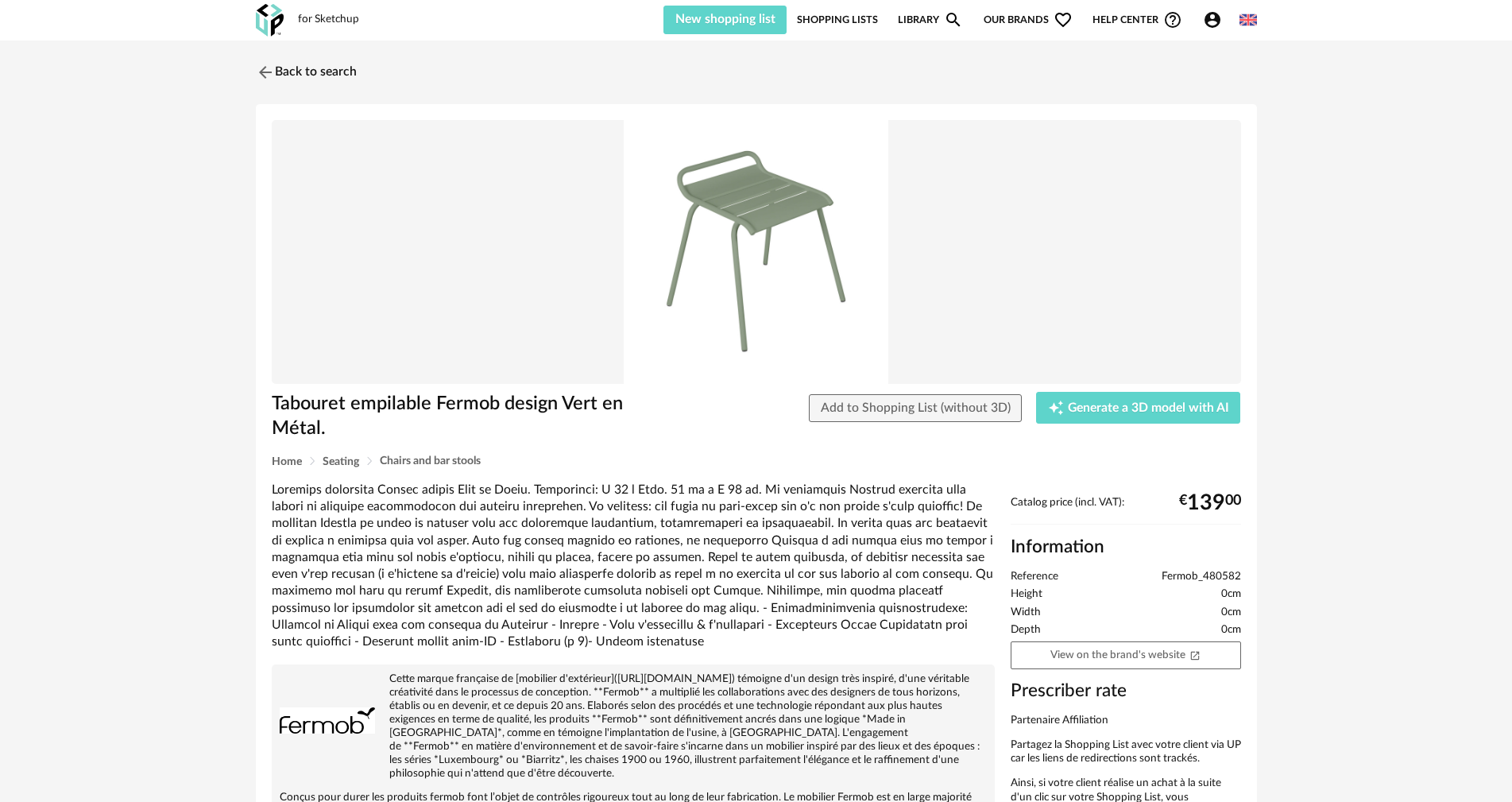
click at [634, 24] on icon "Account Circle icon" at bounding box center [1212, 20] width 19 height 19
click at [634, 224] on link "Logout" at bounding box center [1171, 223] width 108 height 29
